Goal: Transaction & Acquisition: Subscribe to service/newsletter

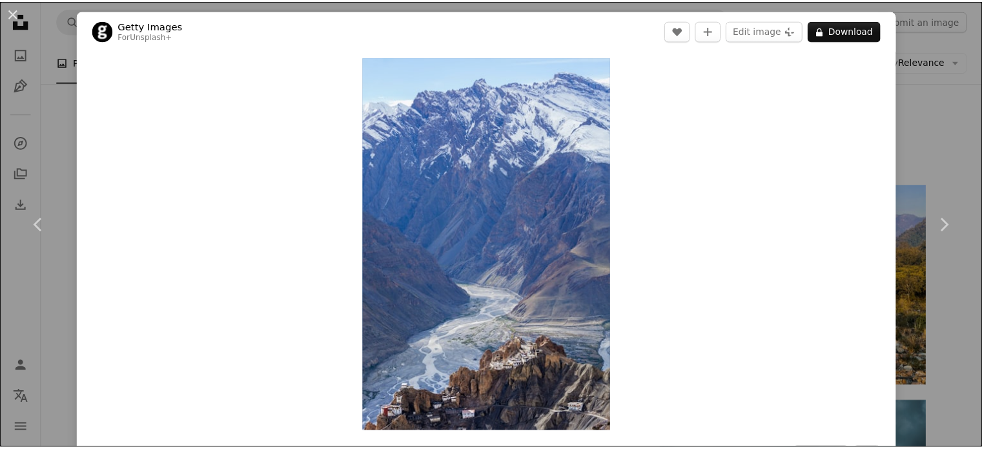
scroll to position [710, 0]
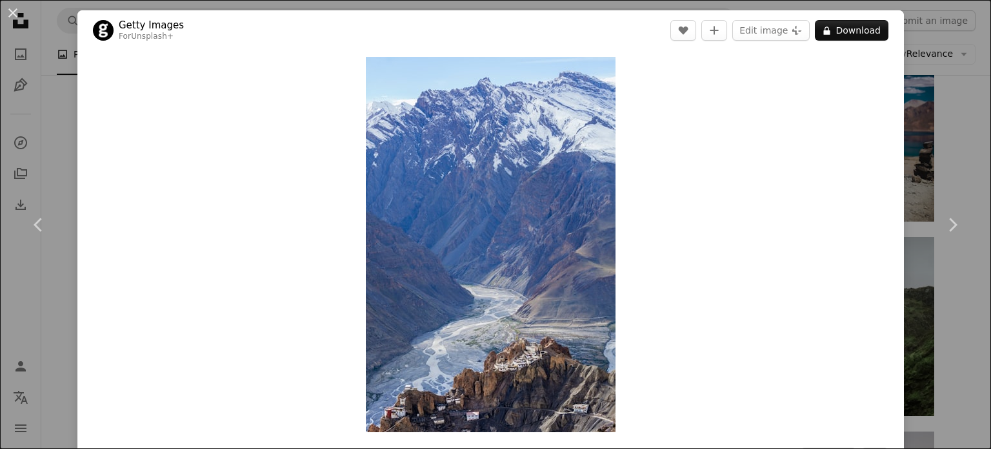
click at [963, 143] on div "An X shape Chevron left Chevron right Getty Images For Unsplash+ A heart A plus…" at bounding box center [495, 224] width 991 height 449
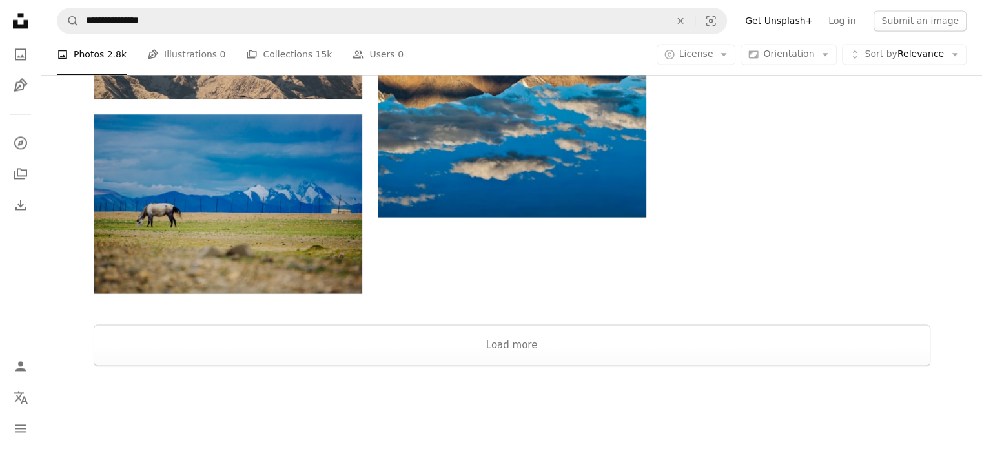
scroll to position [2001, 0]
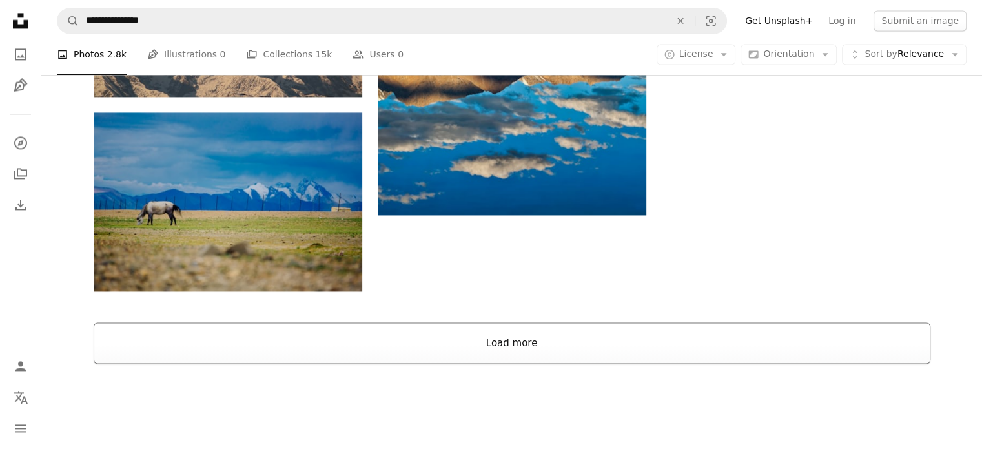
click at [512, 349] on button "Load more" at bounding box center [512, 342] width 836 height 41
